Goal: Task Accomplishment & Management: Use online tool/utility

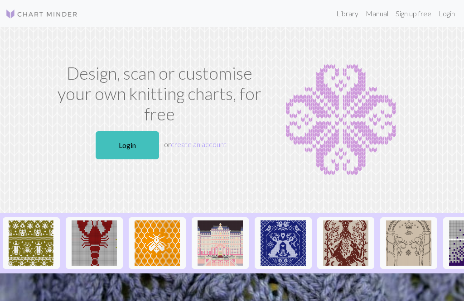
click at [448, 17] on link "Login" at bounding box center [447, 14] width 24 height 18
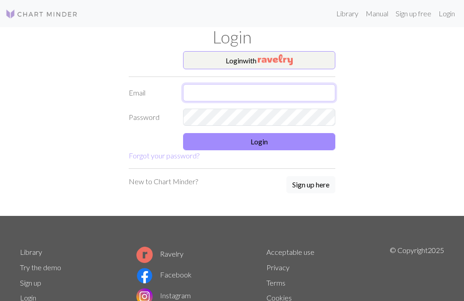
click at [299, 90] on input "text" at bounding box center [259, 92] width 152 height 17
type input "[EMAIL_ADDRESS][DOMAIN_NAME]"
click at [298, 138] on button "Login" at bounding box center [259, 141] width 152 height 17
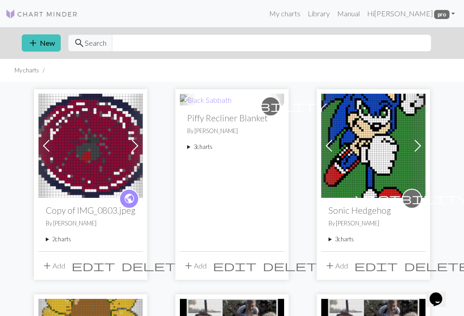
click at [58, 242] on summary "2 charts" at bounding box center [91, 239] width 90 height 9
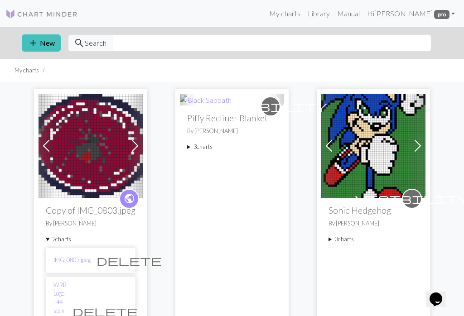
click at [67, 288] on link "WRB Logo - 44 sts x 36 rows v2" at bounding box center [59, 311] width 13 height 61
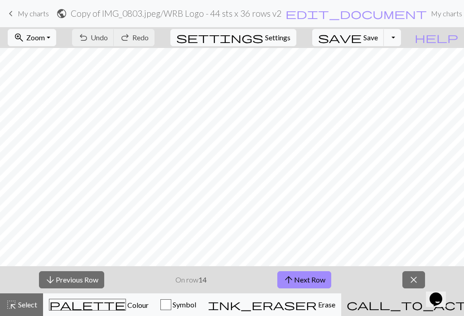
click at [45, 38] on span "Zoom" at bounding box center [35, 37] width 19 height 9
click at [70, 122] on button "100%" at bounding box center [44, 123] width 72 height 14
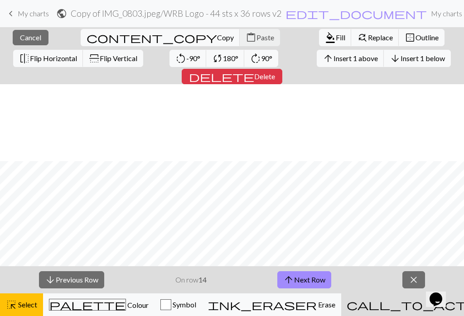
scroll to position [77, 0]
click at [24, 32] on button "close Cancel" at bounding box center [31, 37] width 36 height 15
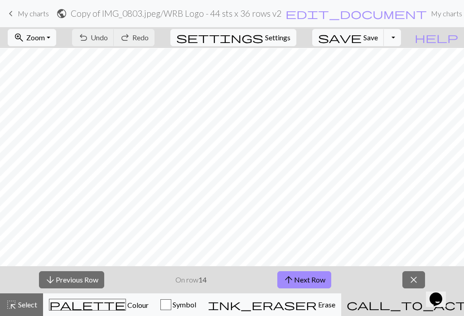
scroll to position [58, 0]
click at [309, 283] on button "arrow_upward Next Row" at bounding box center [304, 279] width 54 height 17
click at [378, 35] on span "Save" at bounding box center [370, 37] width 14 height 9
